Goal: Task Accomplishment & Management: Complete application form

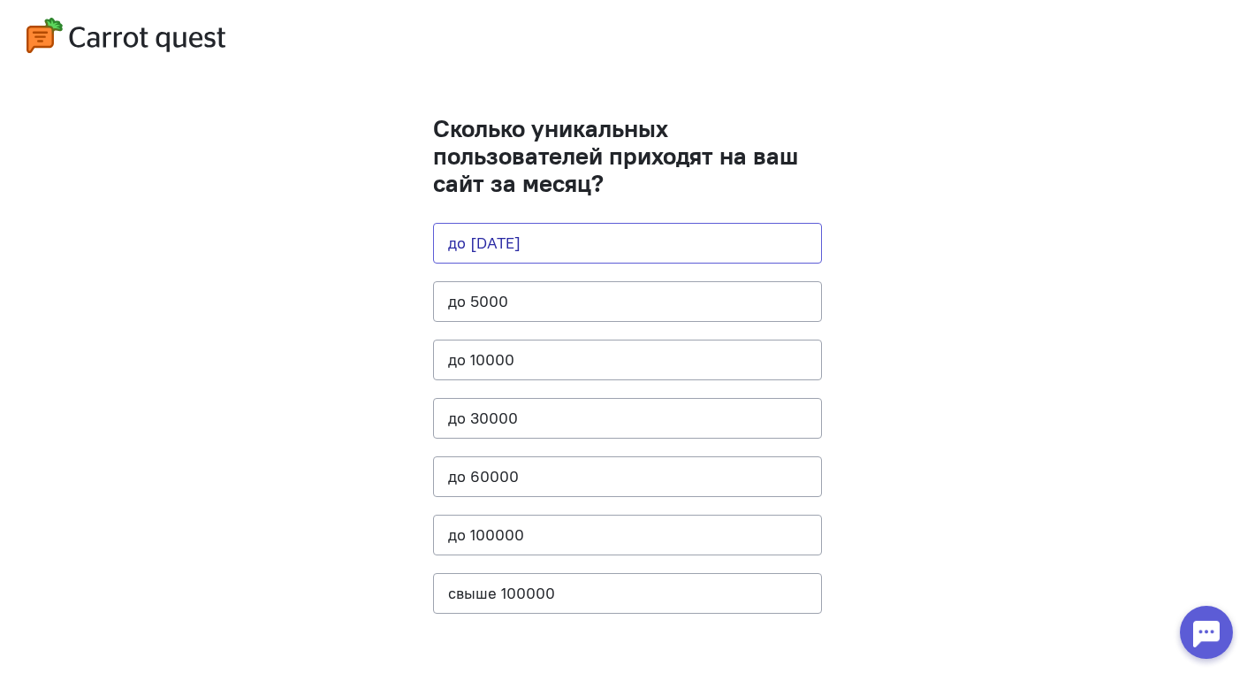
click at [701, 241] on button "до [DATE]" at bounding box center [627, 243] width 389 height 41
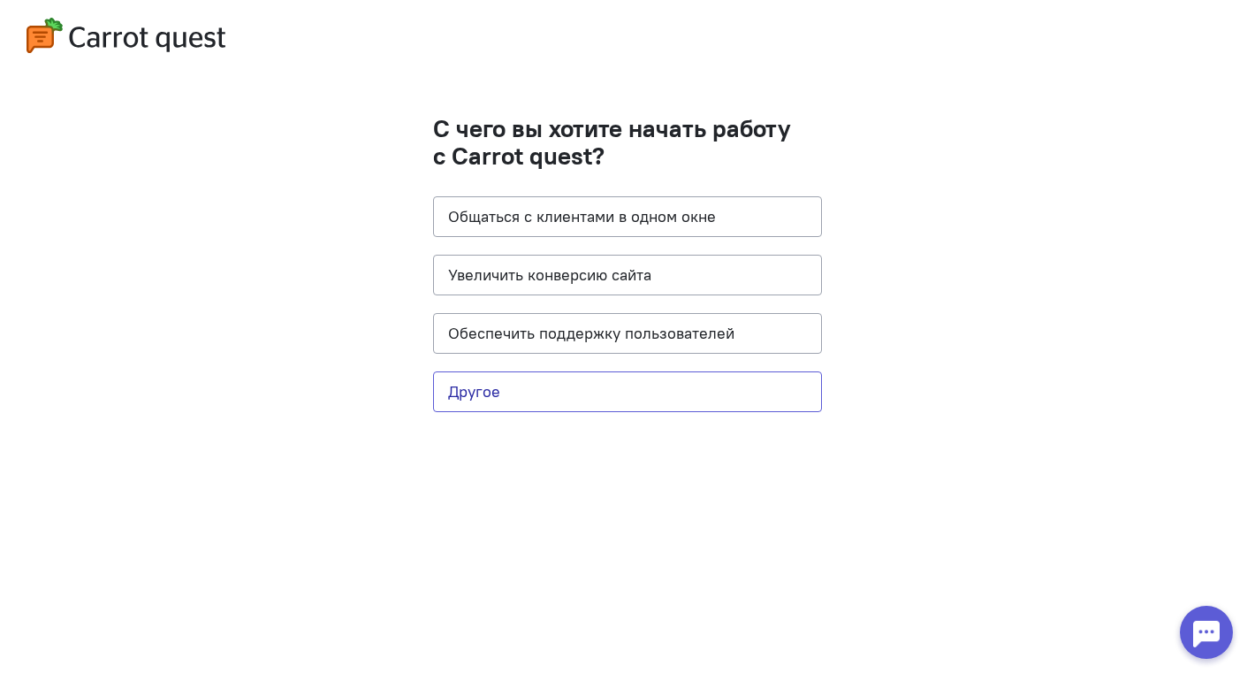
click at [682, 381] on button "Другое" at bounding box center [627, 391] width 389 height 41
click at [683, 408] on button "Другое" at bounding box center [627, 391] width 389 height 41
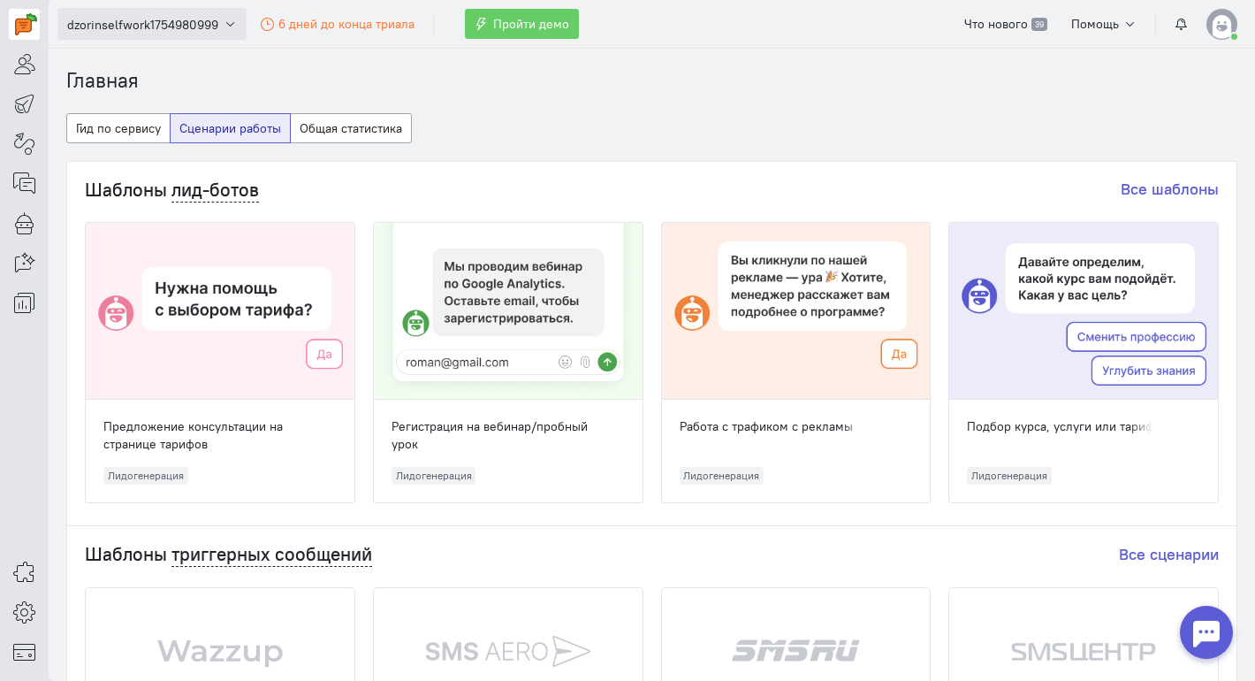
click at [236, 24] on button "dzorinselfwork1754980999" at bounding box center [151, 24] width 189 height 32
click at [1224, 12] on img at bounding box center [1222, 24] width 31 height 31
